Goal: Transaction & Acquisition: Purchase product/service

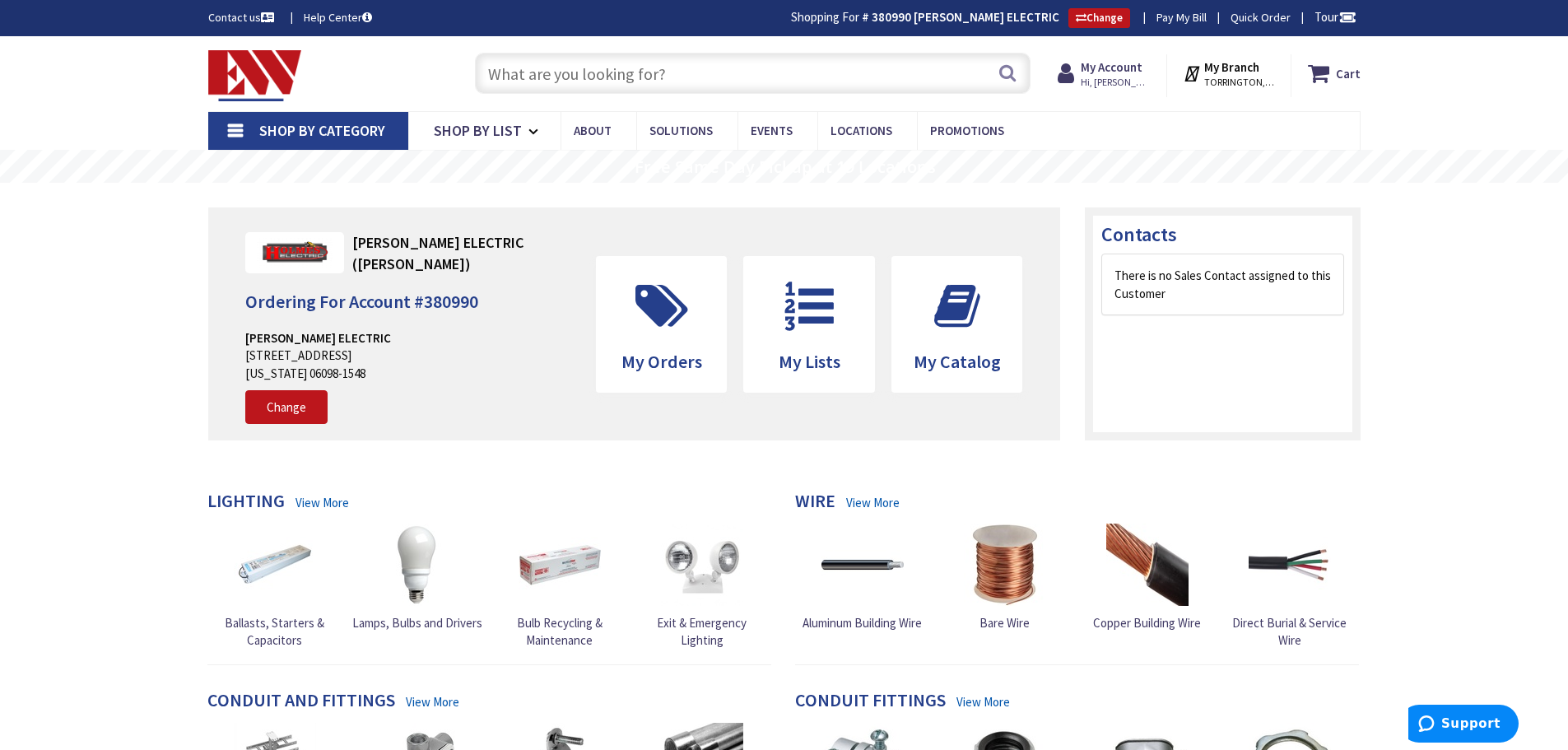
click at [520, 68] on input "text" at bounding box center [753, 73] width 556 height 41
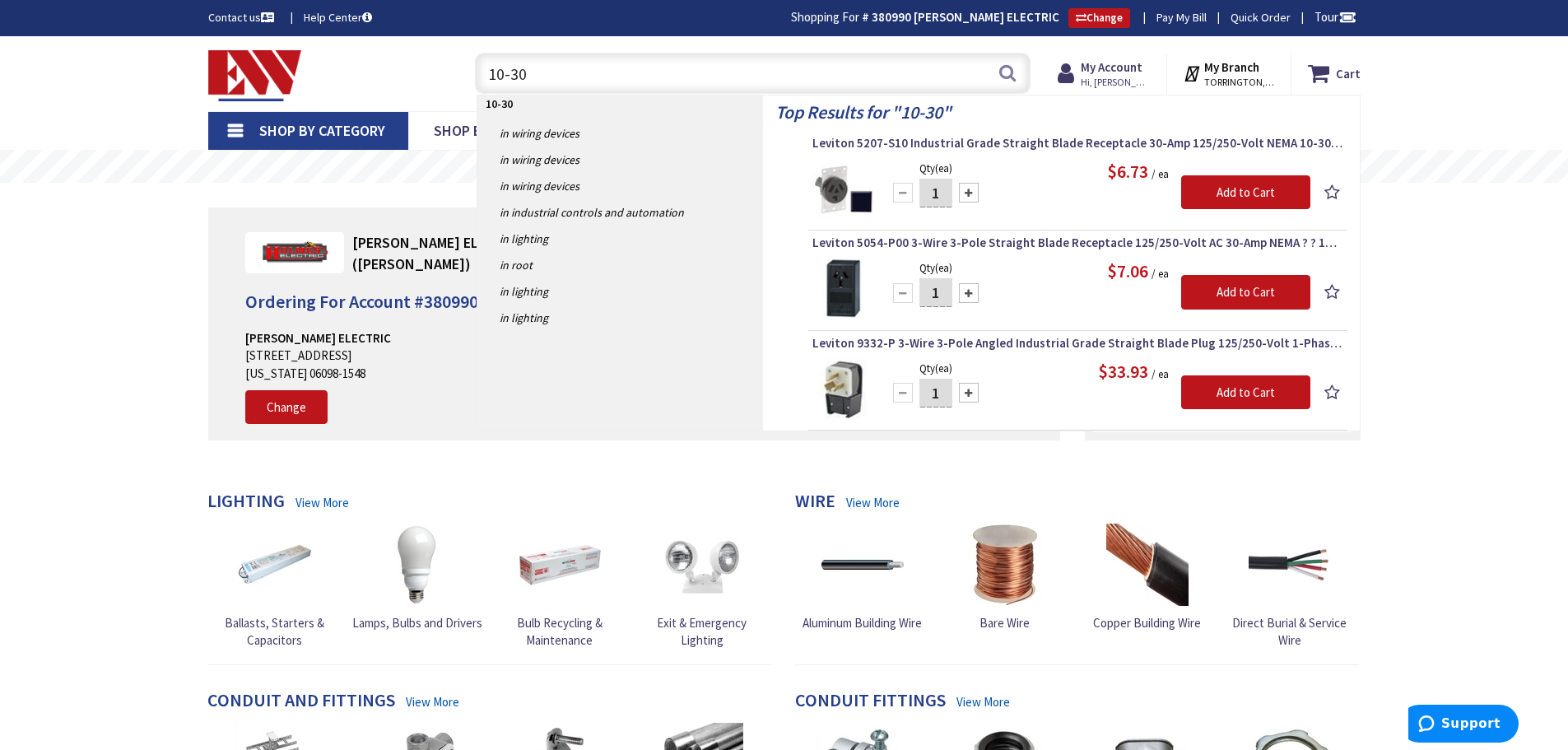
drag, startPoint x: 525, startPoint y: 64, endPoint x: 452, endPoint y: 64, distance: 73.0
click at [452, 64] on div "Toggle Nav 10-30 10-30 Search Cart My Cart Close You have no items in your shop…" at bounding box center [784, 73] width 1177 height 55
type input "dryer cord"
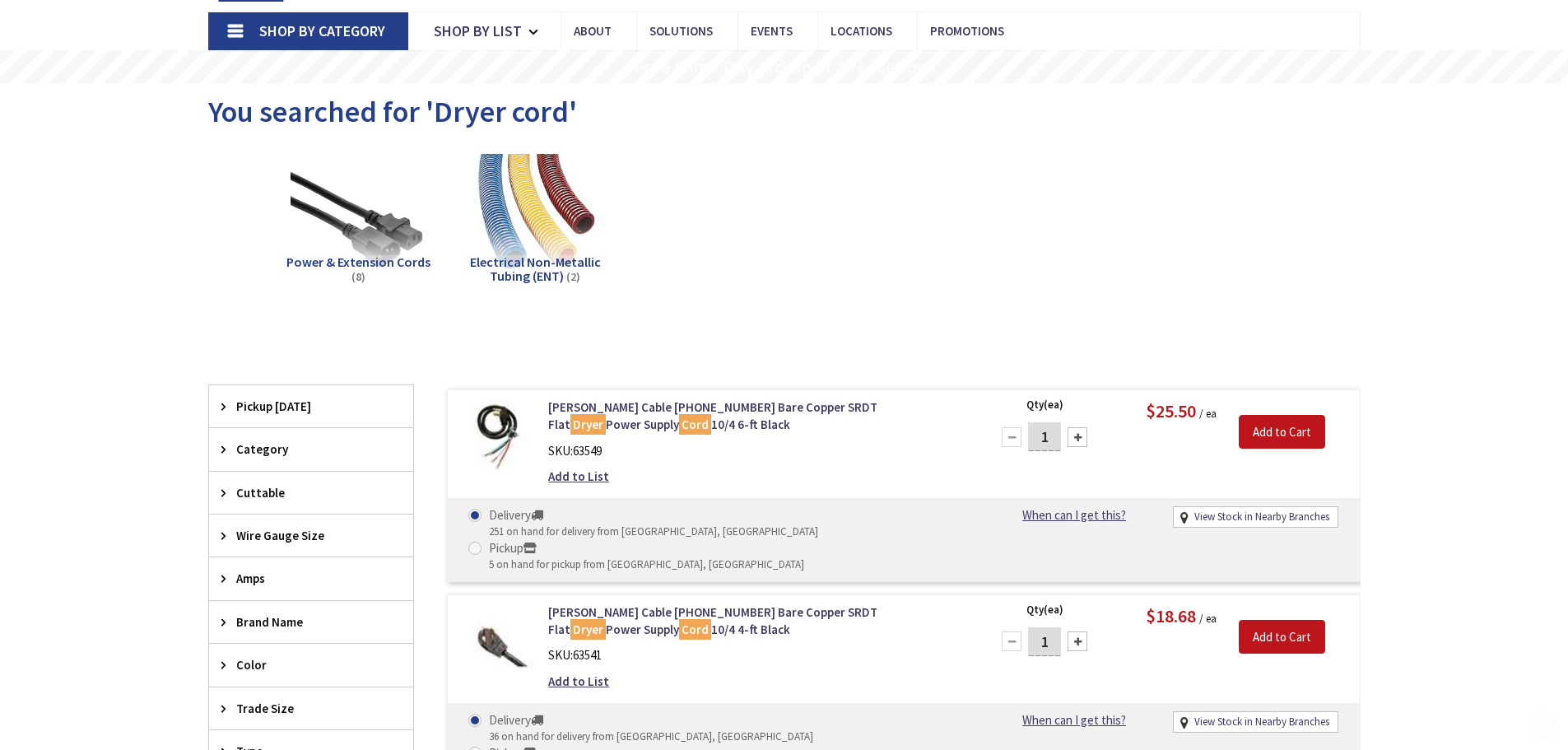
scroll to position [247, 0]
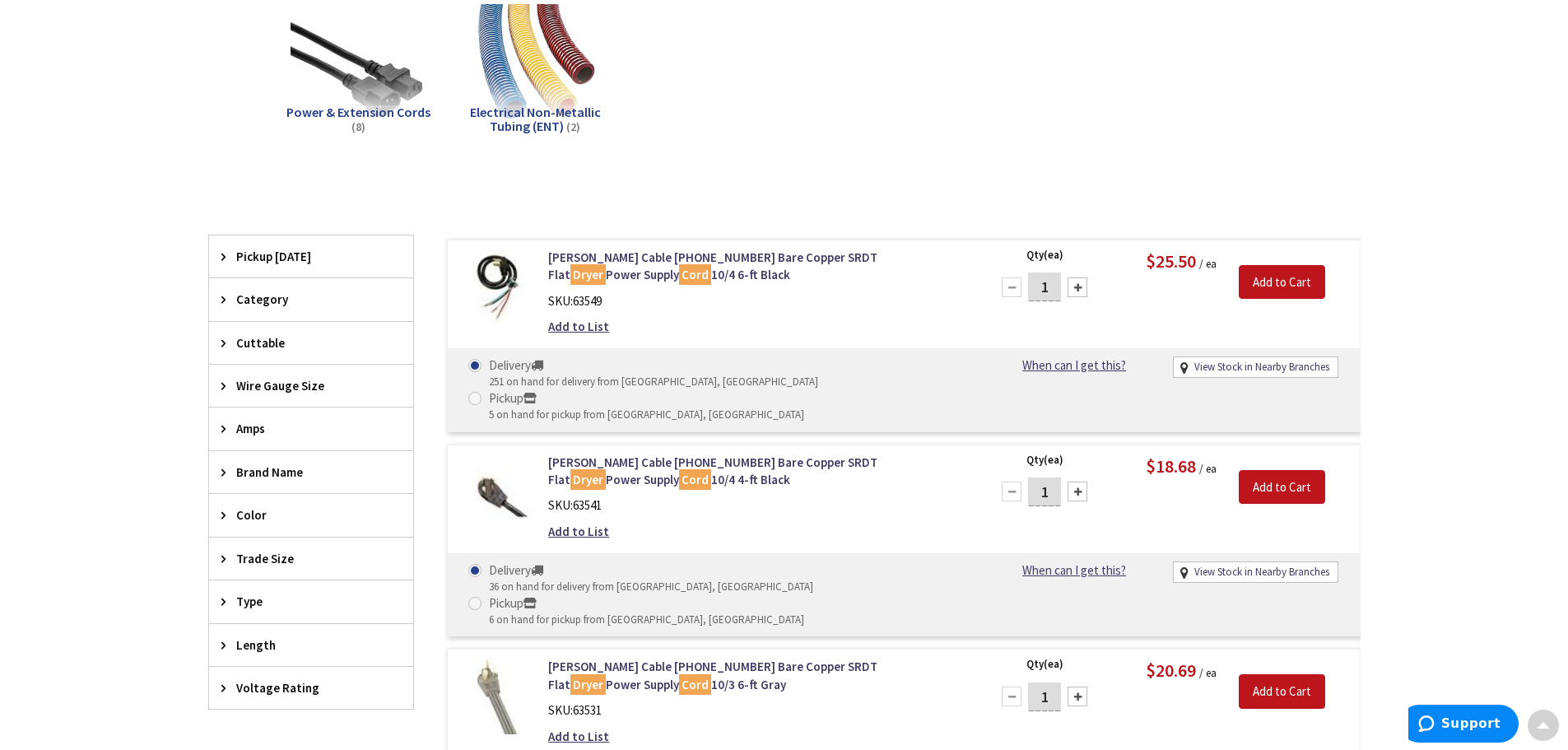
type input "[GEOGRAPHIC_DATA], [GEOGRAPHIC_DATA]"
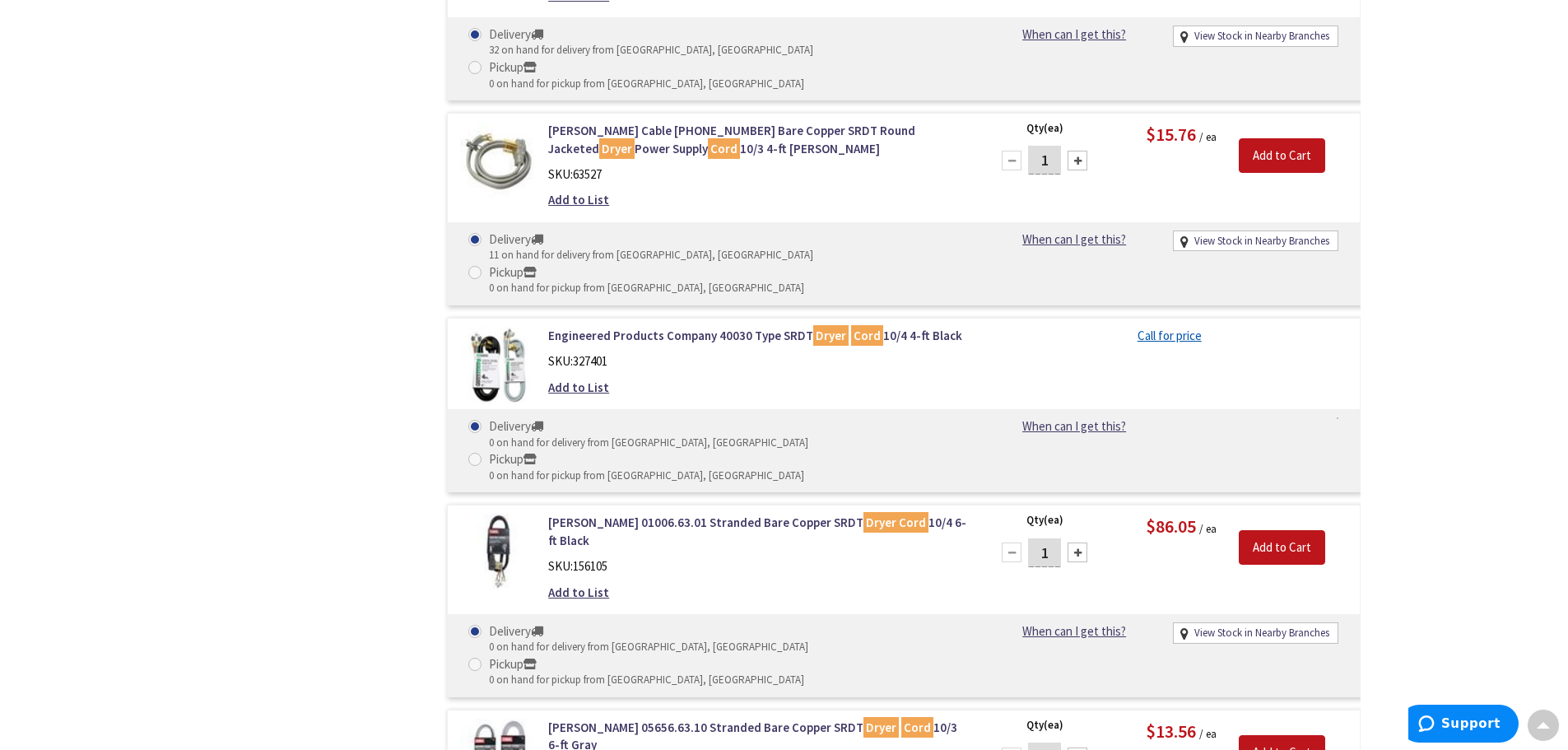
scroll to position [1073, 0]
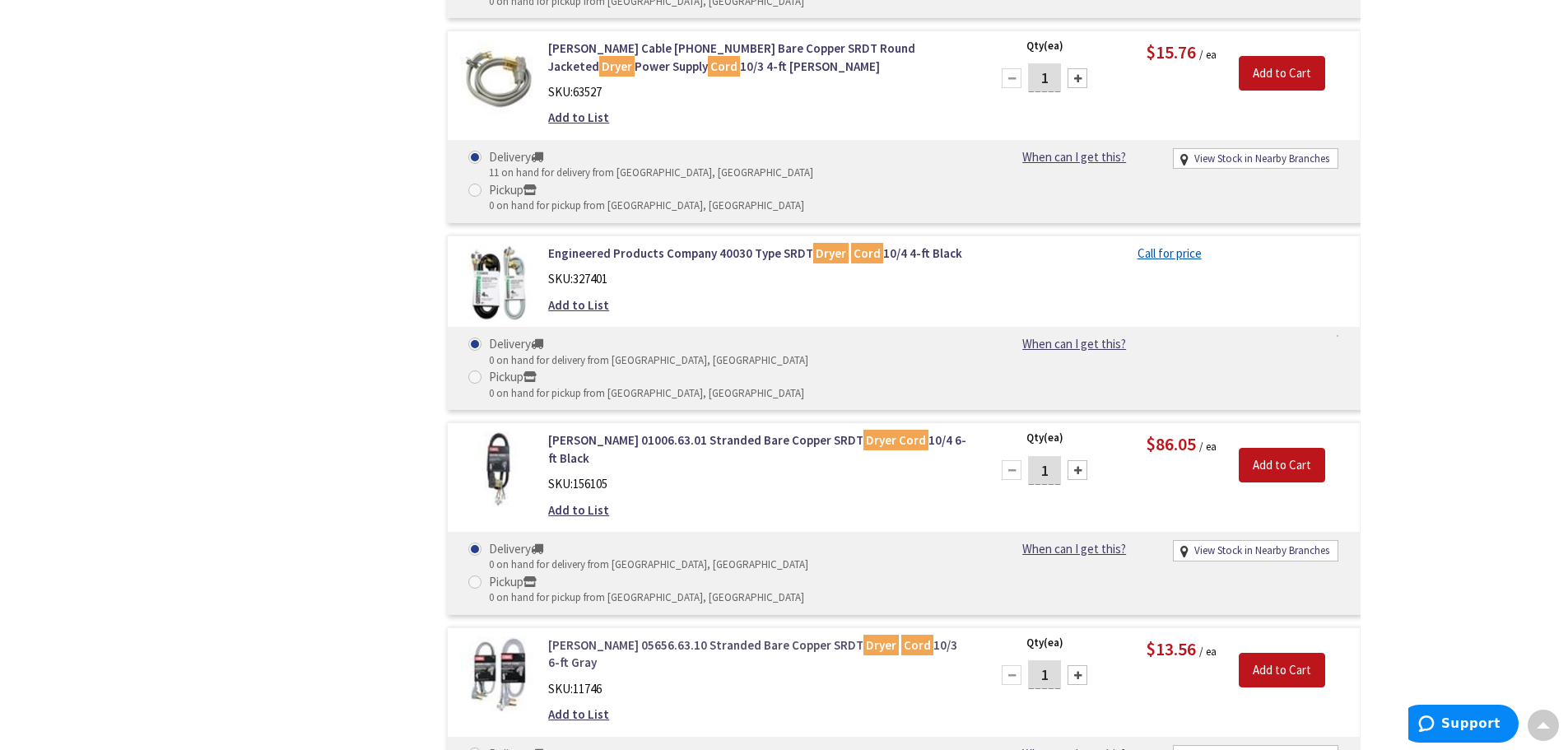
click at [644, 637] on link "Carol 05656.63.10 Stranded Bare Copper SRDT Dryer Cord 10/3 6-ft Gray" at bounding box center [757, 654] width 419 height 35
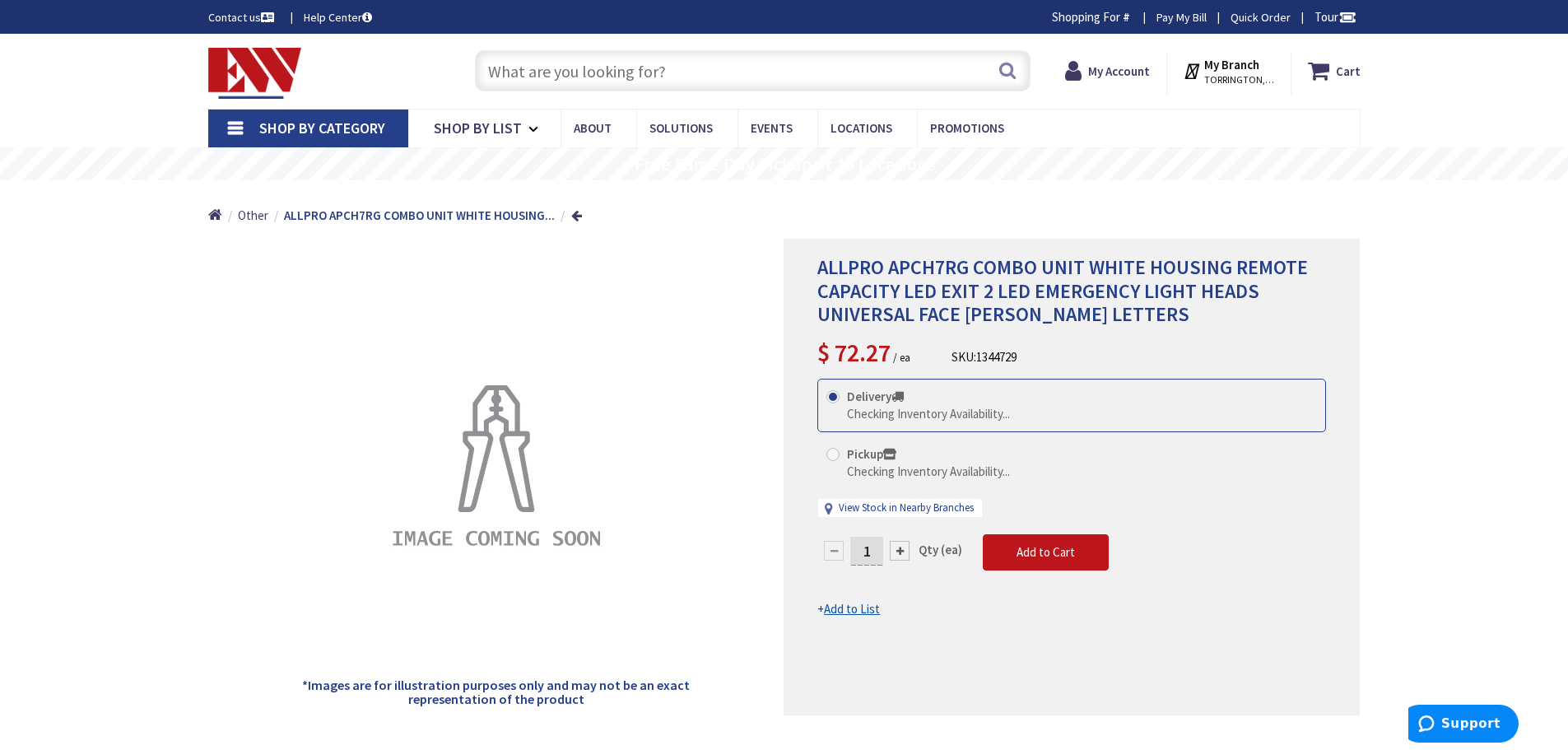
click at [528, 78] on input "text" at bounding box center [753, 71] width 556 height 41
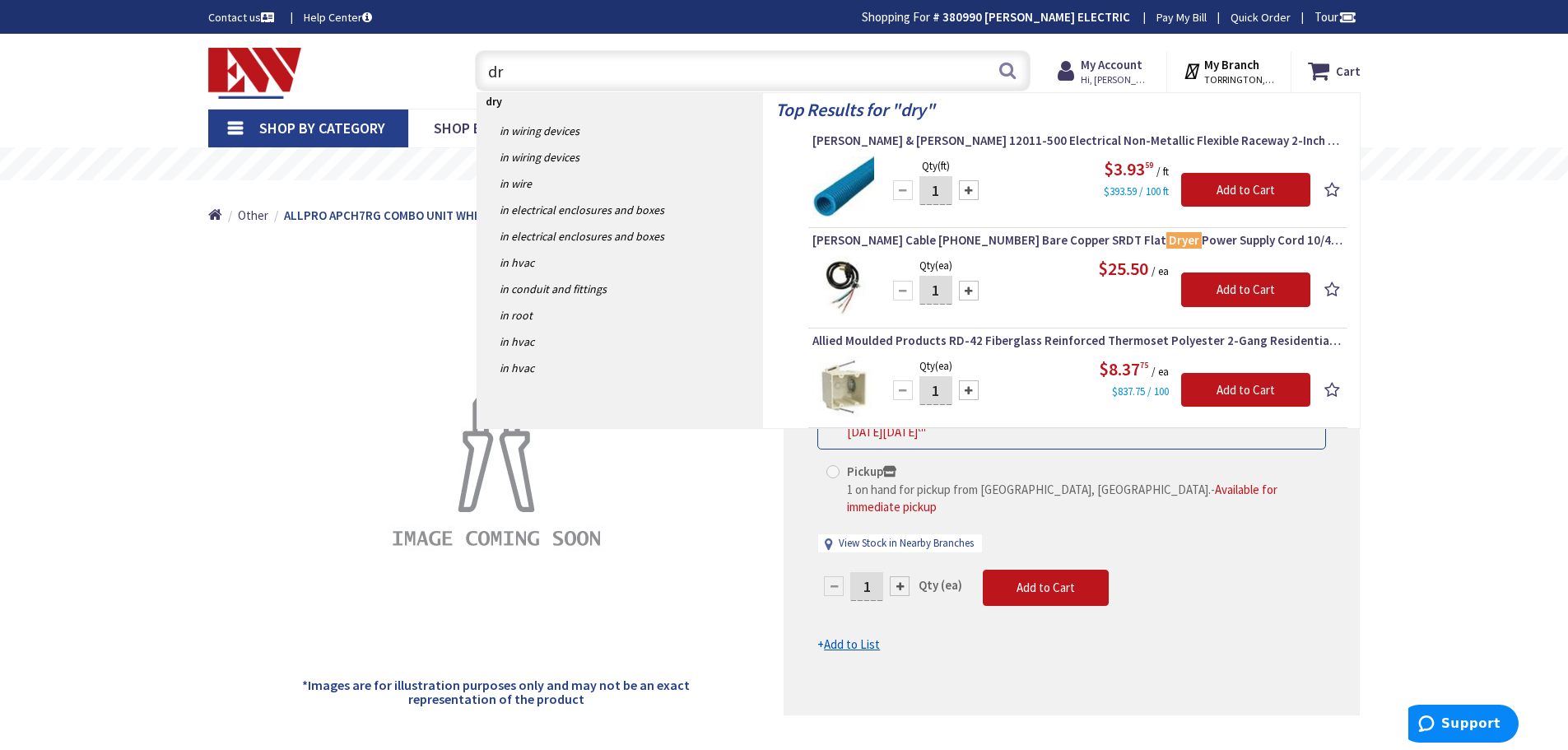
type input "d"
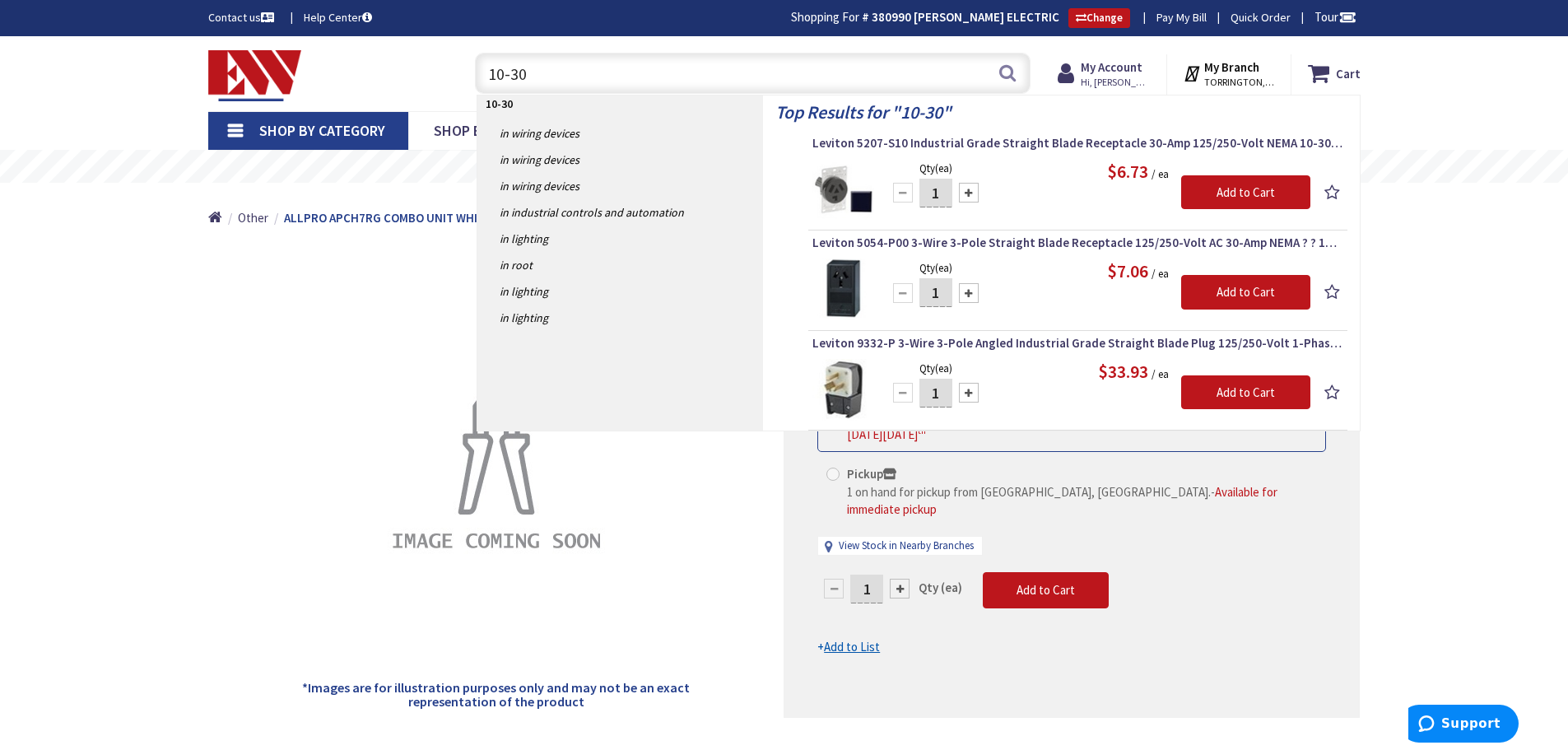
type input "10-30"
drag, startPoint x: 535, startPoint y: 61, endPoint x: 423, endPoint y: 61, distance: 112.0
click at [423, 61] on div "Toggle Nav 10-30 10-30 Search Cart My Cart Close You have no items in your shop…" at bounding box center [784, 73] width 1177 height 55
